Goal: Transaction & Acquisition: Book appointment/travel/reservation

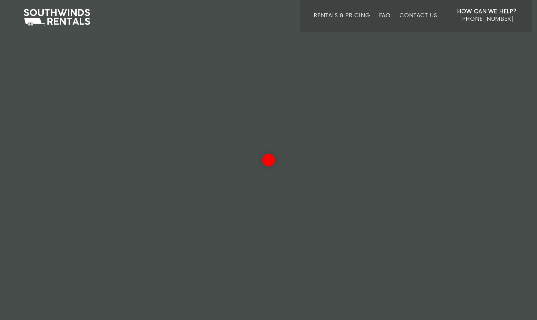
scroll to position [0, 0]
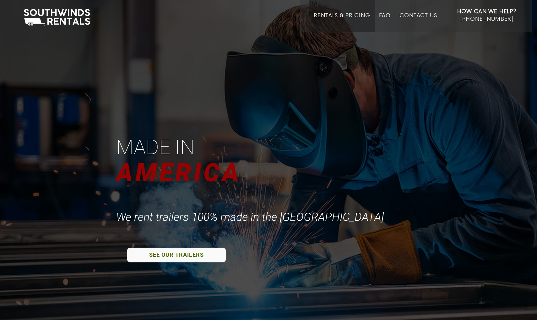
click at [334, 17] on link "Rentals & Pricing" at bounding box center [342, 22] width 56 height 19
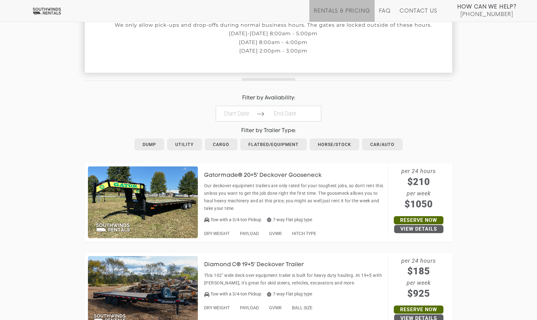
scroll to position [243, 0]
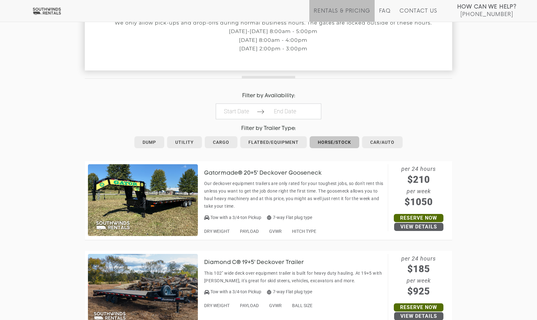
click at [339, 136] on link "Horse/Stock" at bounding box center [335, 142] width 50 height 12
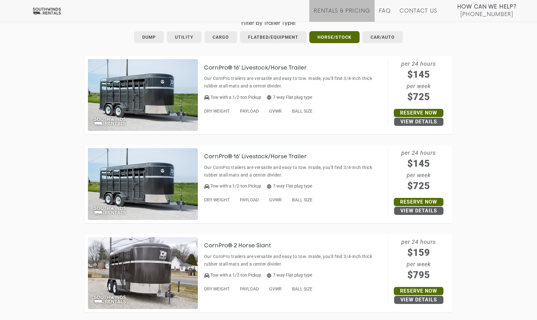
scroll to position [348, 0]
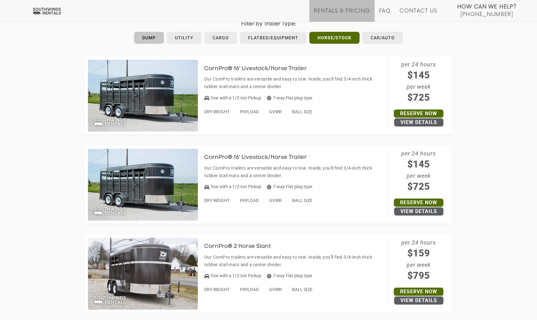
click at [155, 34] on link "Dump" at bounding box center [149, 38] width 30 height 12
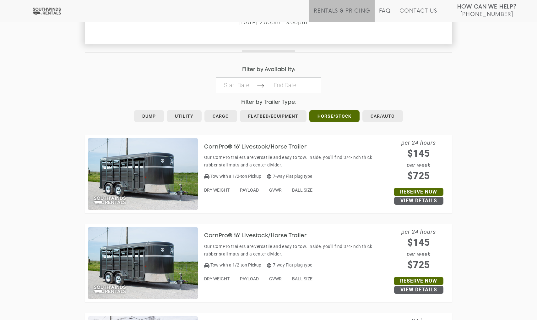
scroll to position [269, 0]
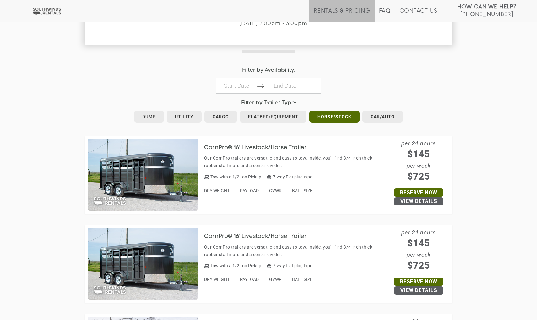
click at [251, 145] on h3 "CornPro® 16' Livestock/Horse Trailer" at bounding box center [260, 148] width 112 height 6
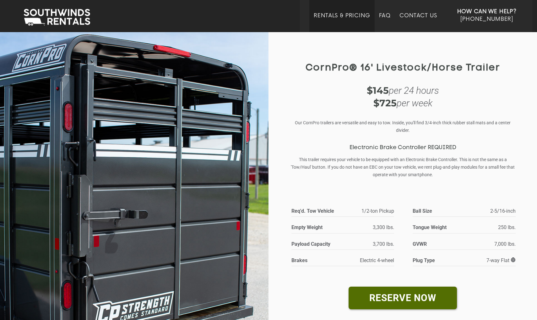
click at [330, 15] on link "Rentals & Pricing" at bounding box center [342, 22] width 56 height 19
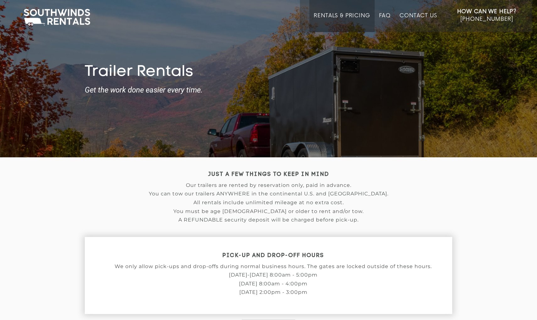
click at [333, 15] on link "Rentals & Pricing" at bounding box center [342, 22] width 56 height 19
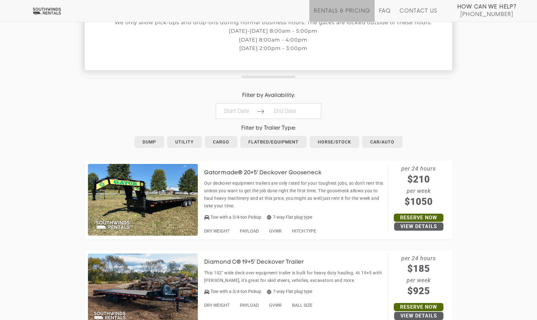
scroll to position [261, 0]
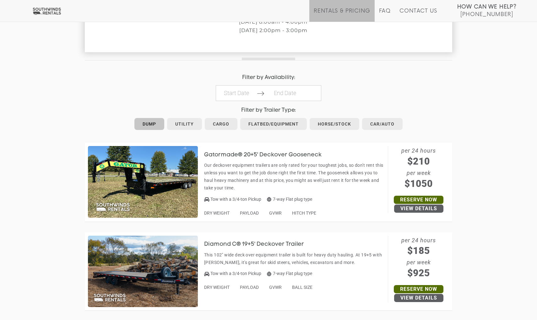
click at [151, 120] on link "Dump" at bounding box center [150, 124] width 30 height 12
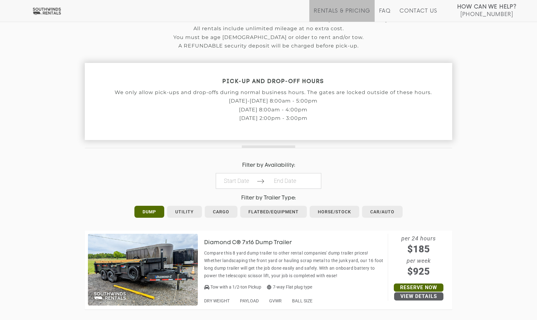
scroll to position [175, 0]
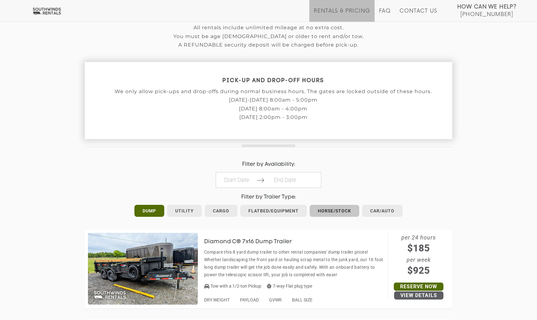
click at [336, 207] on link "Horse/Stock" at bounding box center [335, 211] width 50 height 12
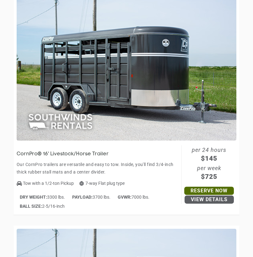
scroll to position [411, 0]
